Goal: Task Accomplishment & Management: Use online tool/utility

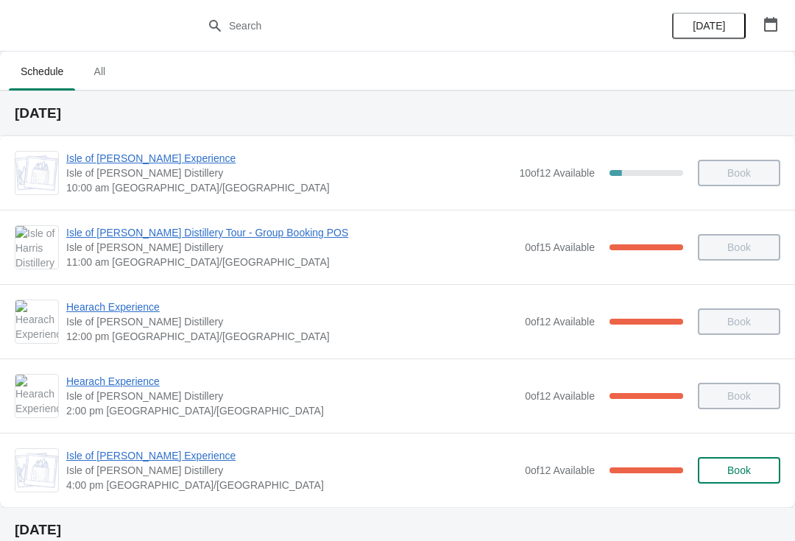
click at [147, 450] on span "Isle of [PERSON_NAME] Experience" at bounding box center [291, 455] width 451 height 15
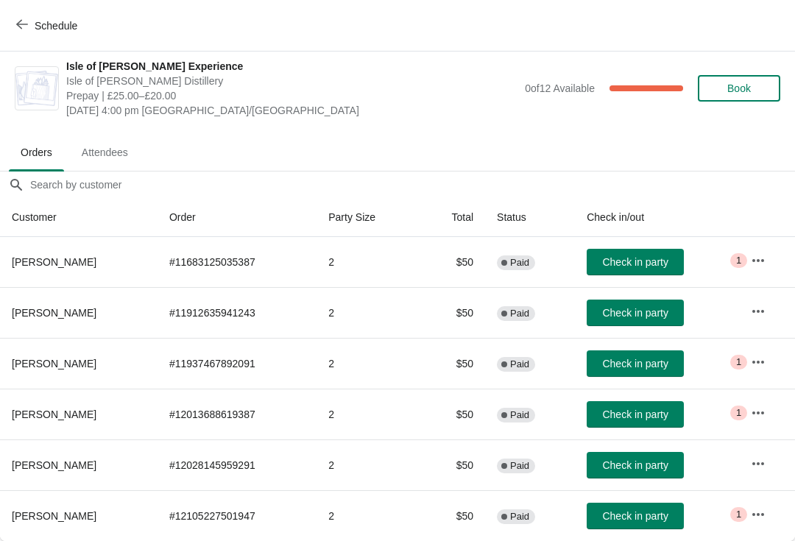
scroll to position [7, 0]
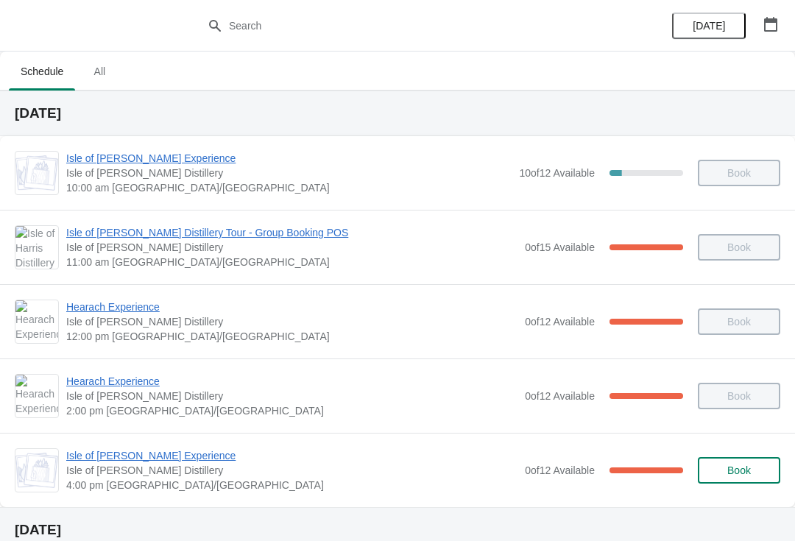
click at [128, 458] on span "Isle of [PERSON_NAME] Experience" at bounding box center [291, 455] width 451 height 15
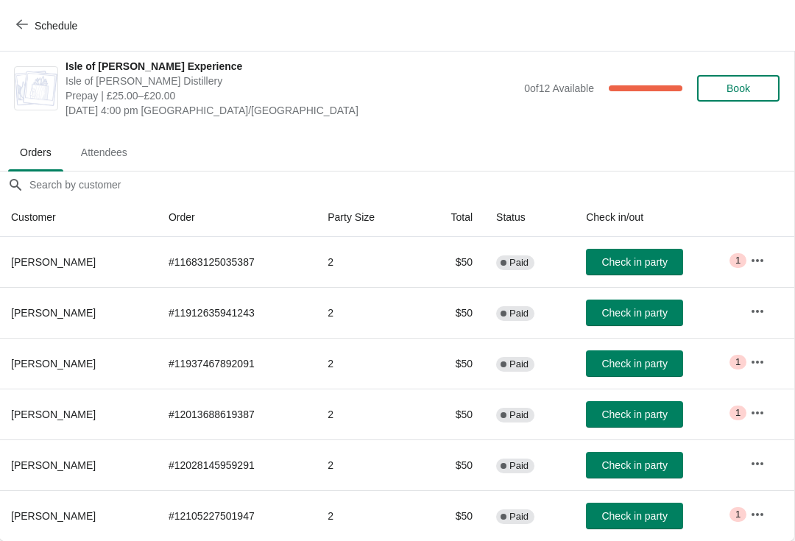
scroll to position [7, 1]
click at [625, 371] on button "Check in party" at bounding box center [634, 363] width 97 height 26
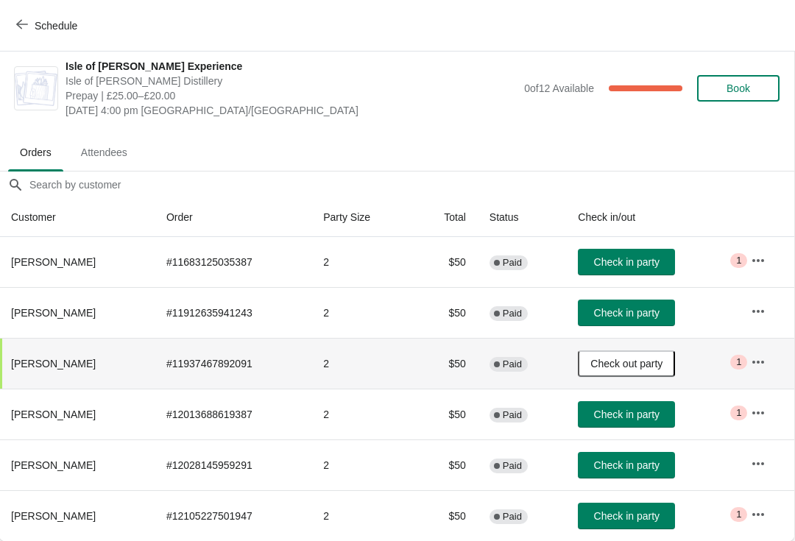
click at [645, 508] on button "Check in party" at bounding box center [626, 516] width 97 height 26
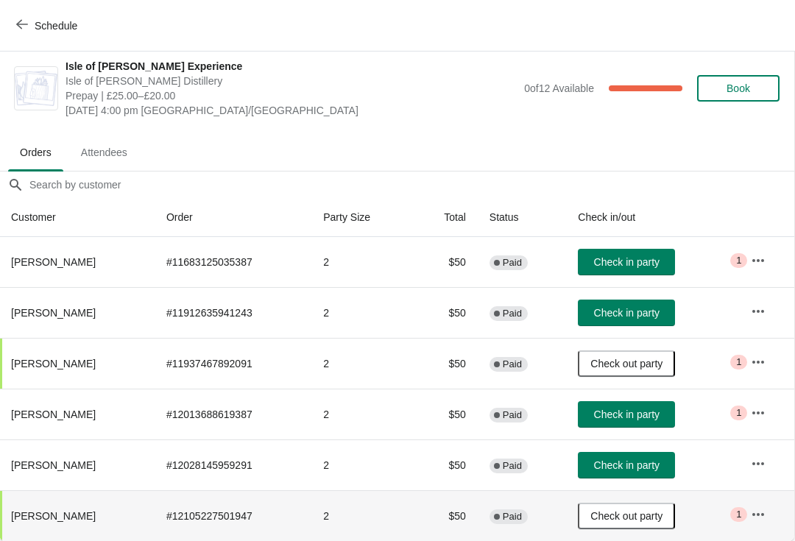
click at [647, 261] on span "Check in party" at bounding box center [626, 262] width 65 height 12
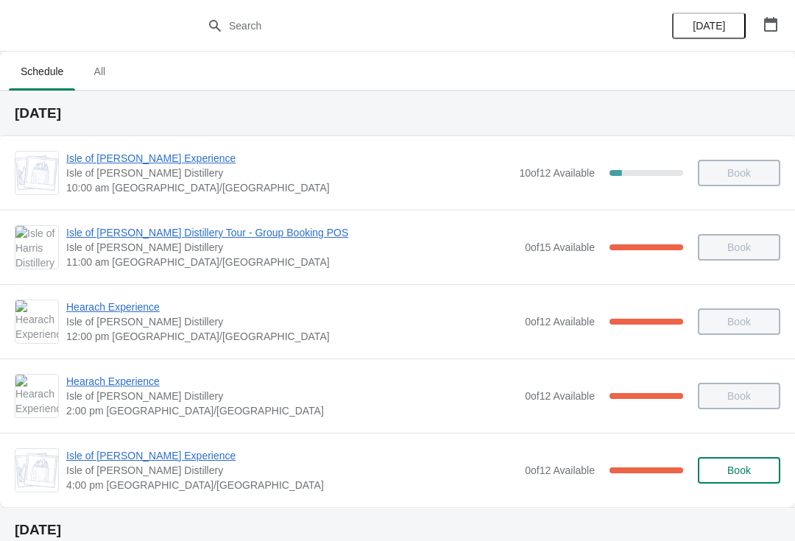
click at [102, 453] on span "Isle of [PERSON_NAME] Experience" at bounding box center [291, 455] width 451 height 15
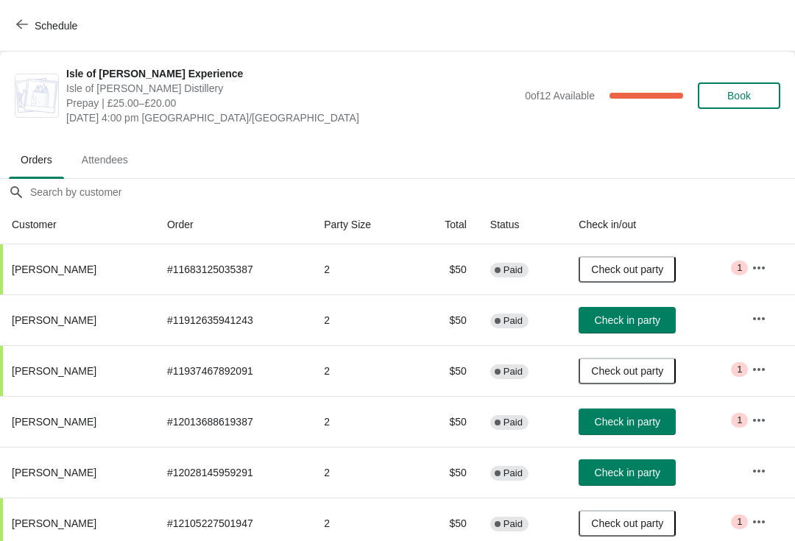
click at [642, 474] on span "Check in party" at bounding box center [627, 472] width 65 height 12
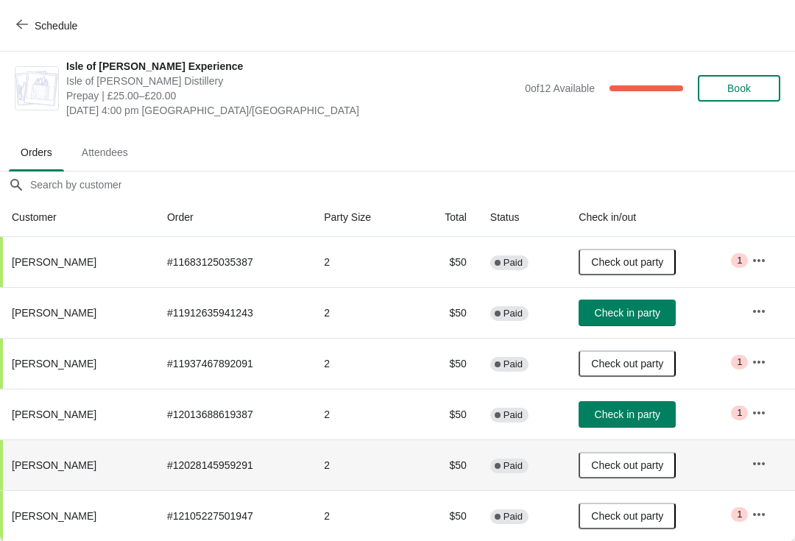
scroll to position [7, 0]
click at [645, 312] on span "Check in party" at bounding box center [627, 313] width 65 height 12
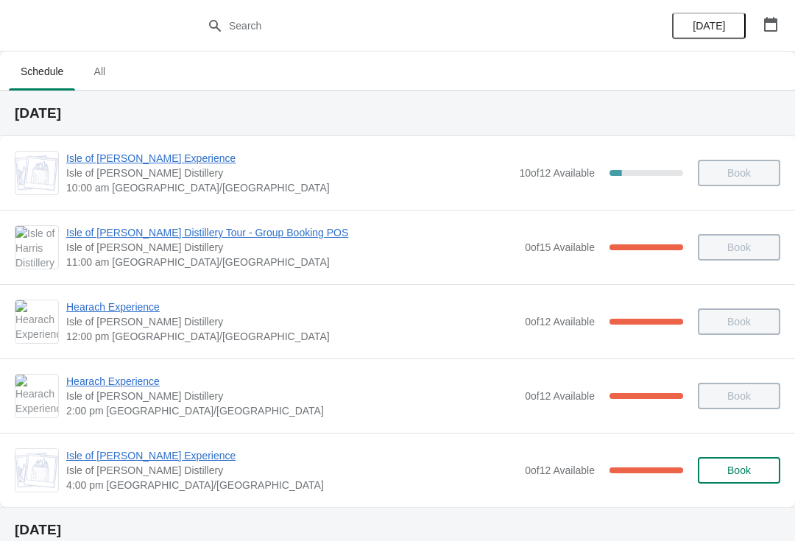
click at [86, 460] on span "Isle of [PERSON_NAME] Experience" at bounding box center [291, 455] width 451 height 15
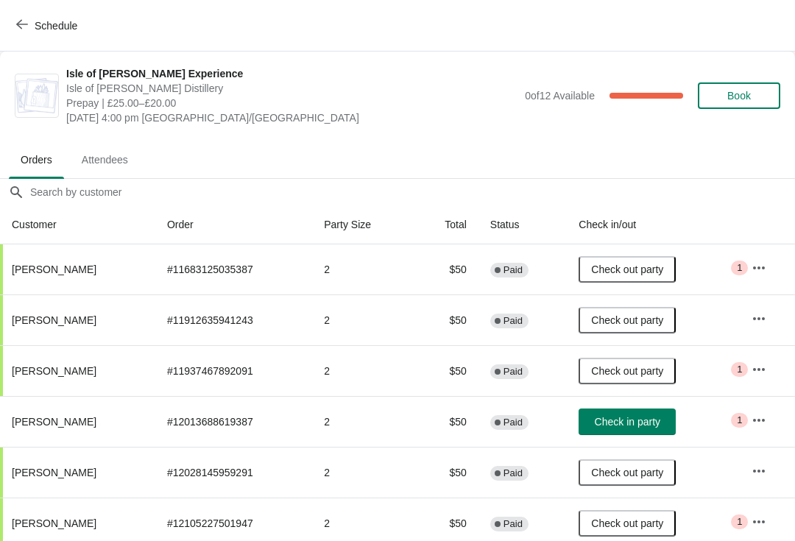
click at [614, 418] on span "Check in party" at bounding box center [627, 422] width 65 height 12
